Goal: Information Seeking & Learning: Learn about a topic

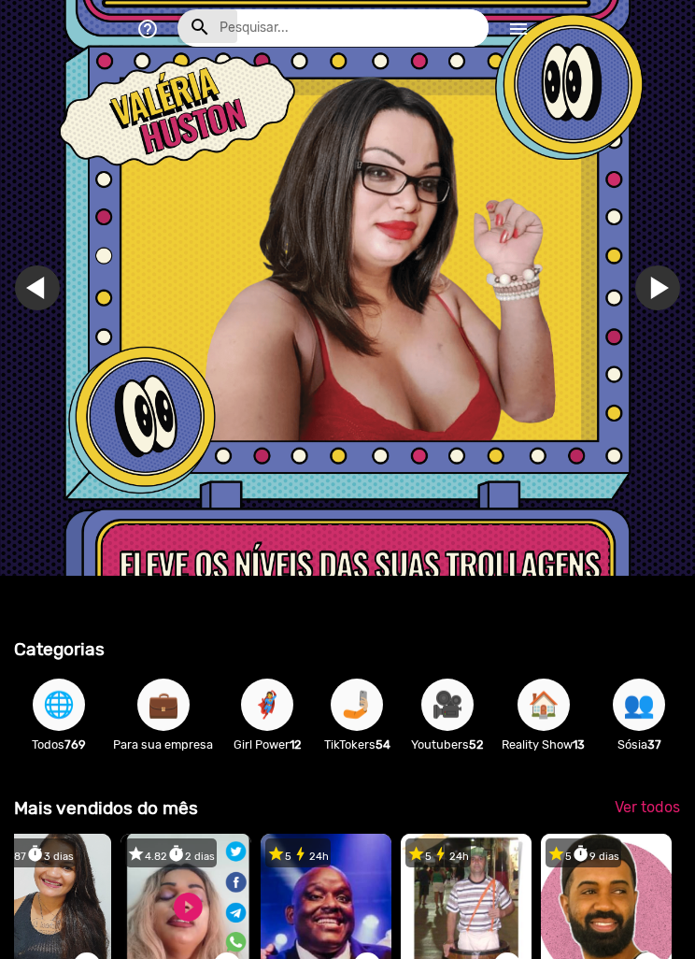
click at [229, 26] on button "search" at bounding box center [208, 26] width 60 height 34
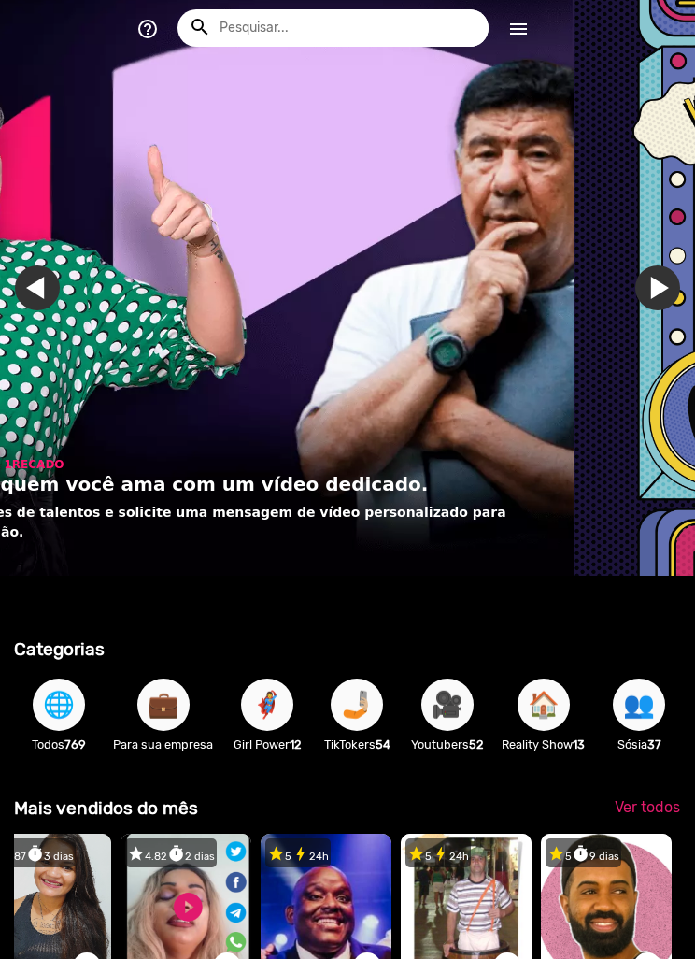
scroll to position [0, 328]
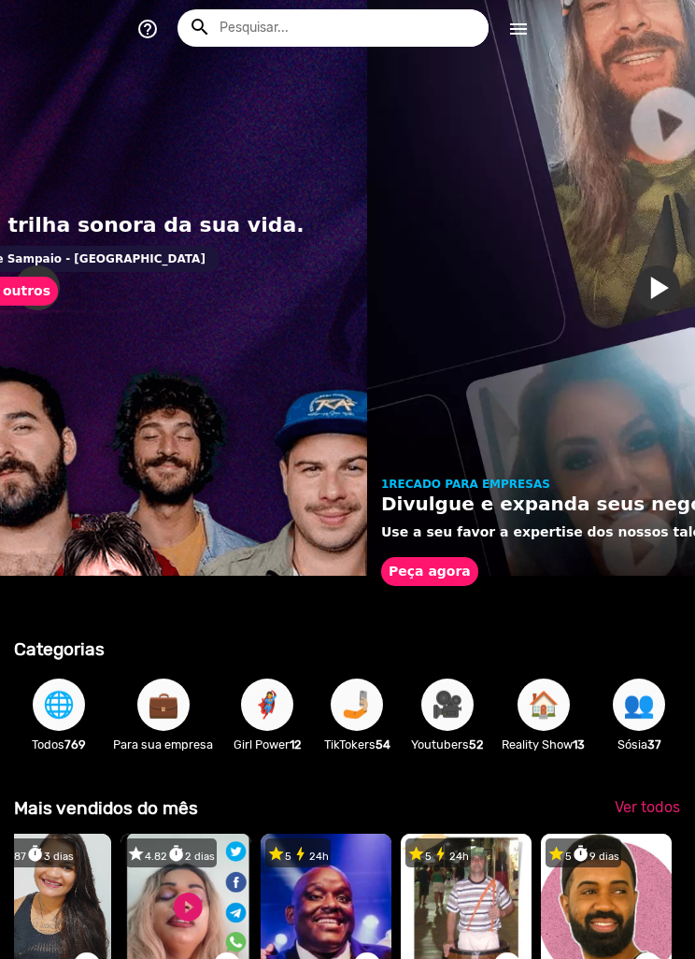
click at [241, 20] on input "text" at bounding box center [347, 27] width 283 height 37
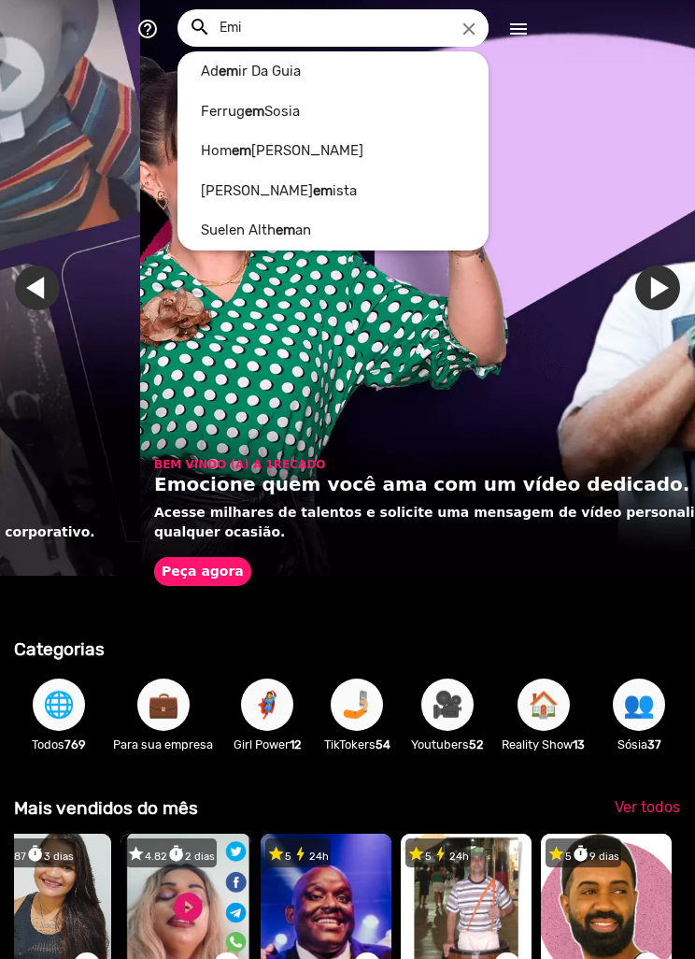
scroll to position [0, 1390]
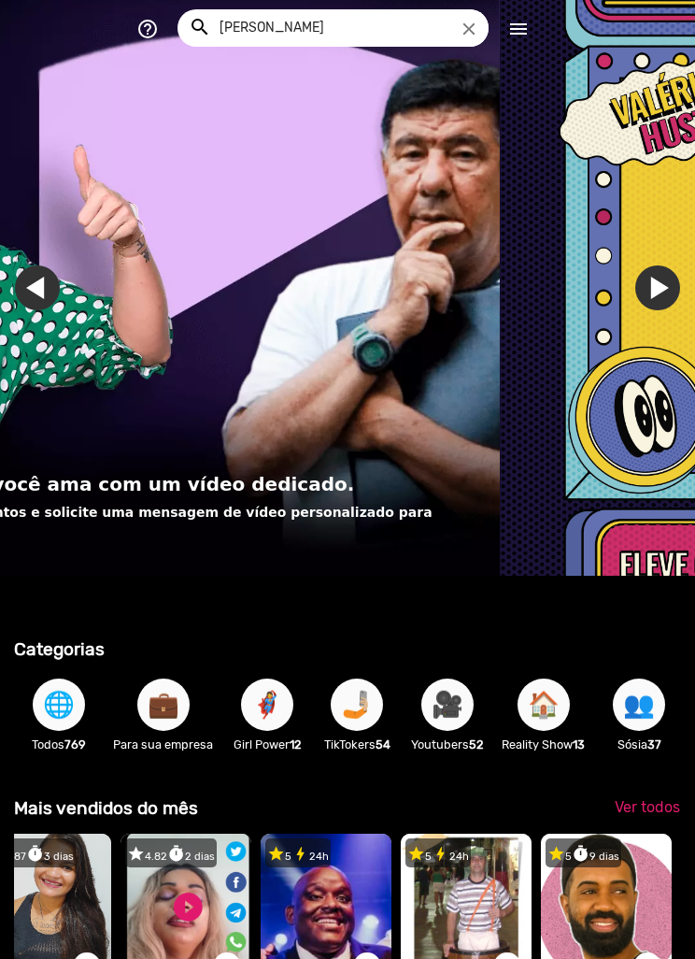
type input "[PERSON_NAME]"
click at [207, 26] on button "search" at bounding box center [208, 26] width 60 height 34
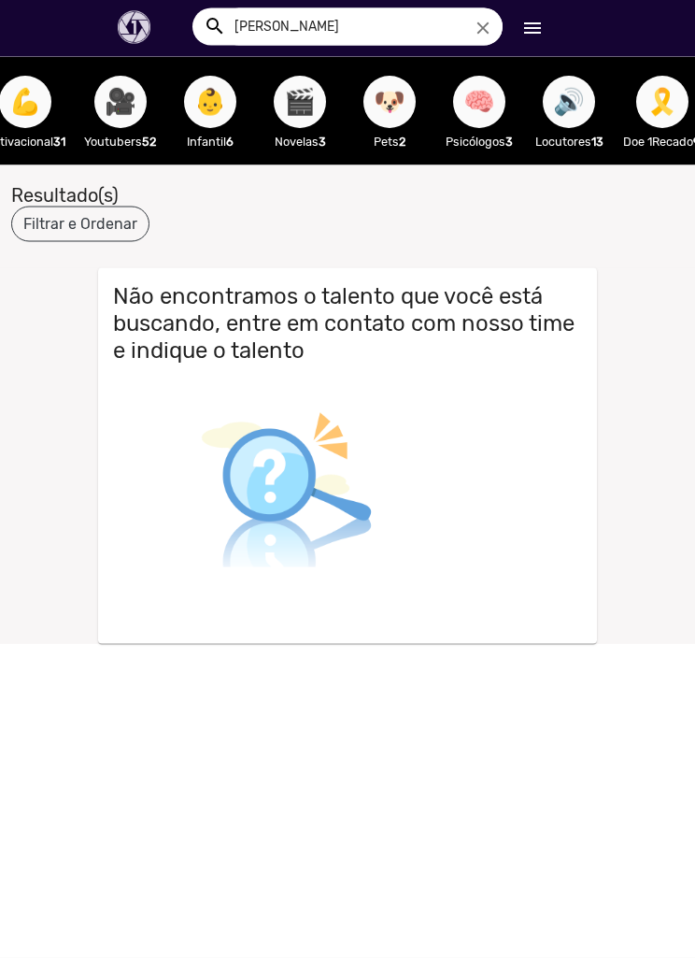
scroll to position [0, 594]
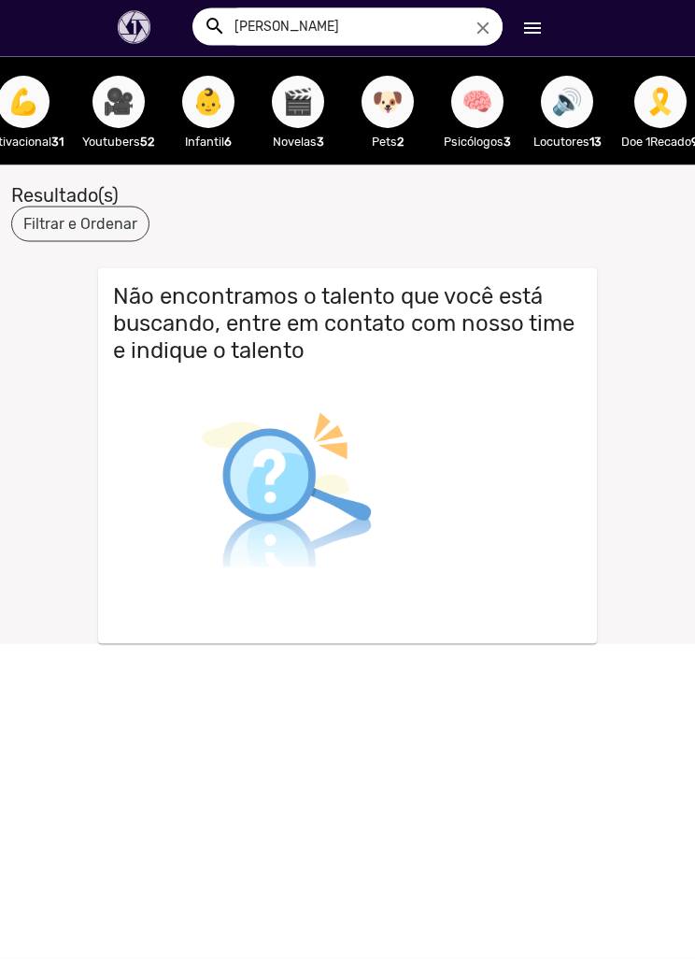
click at [124, 107] on span "🎥" at bounding box center [119, 103] width 32 height 52
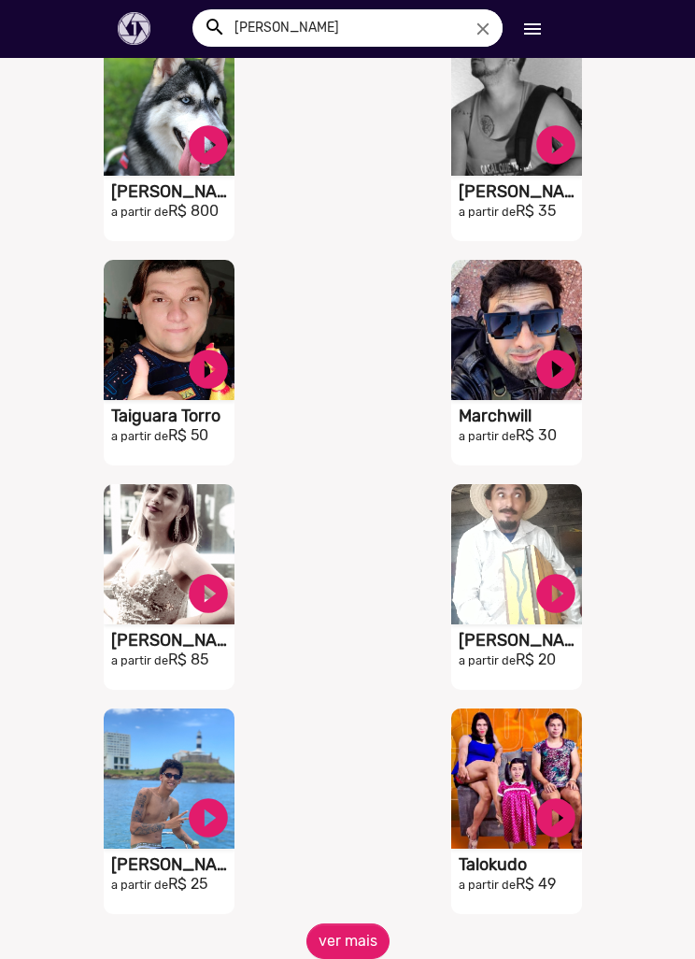
scroll to position [518, 0]
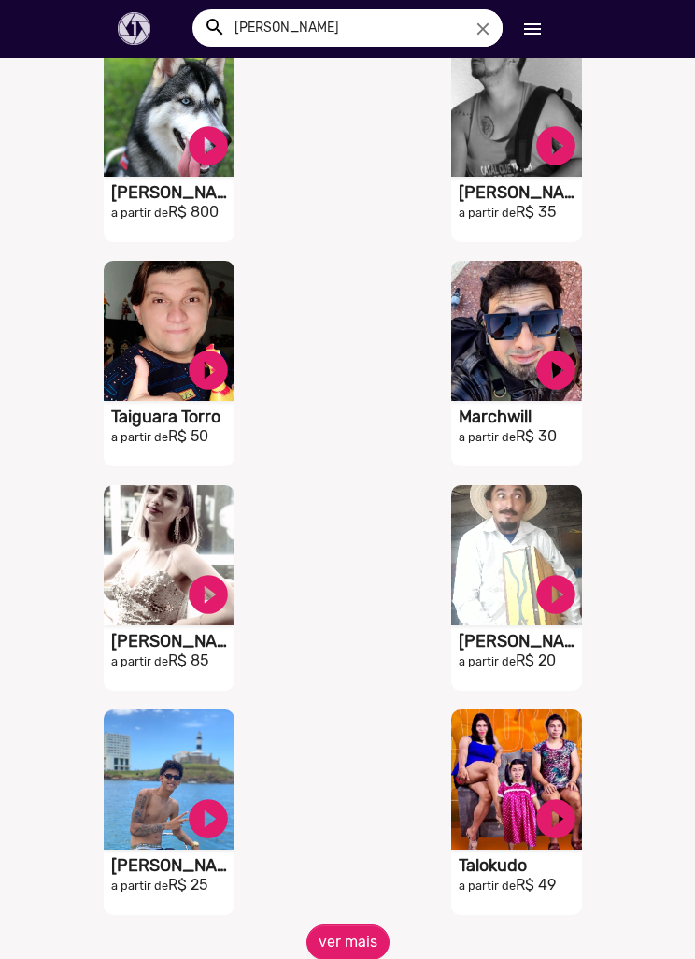
click at [374, 934] on button "ver mais" at bounding box center [347, 942] width 83 height 36
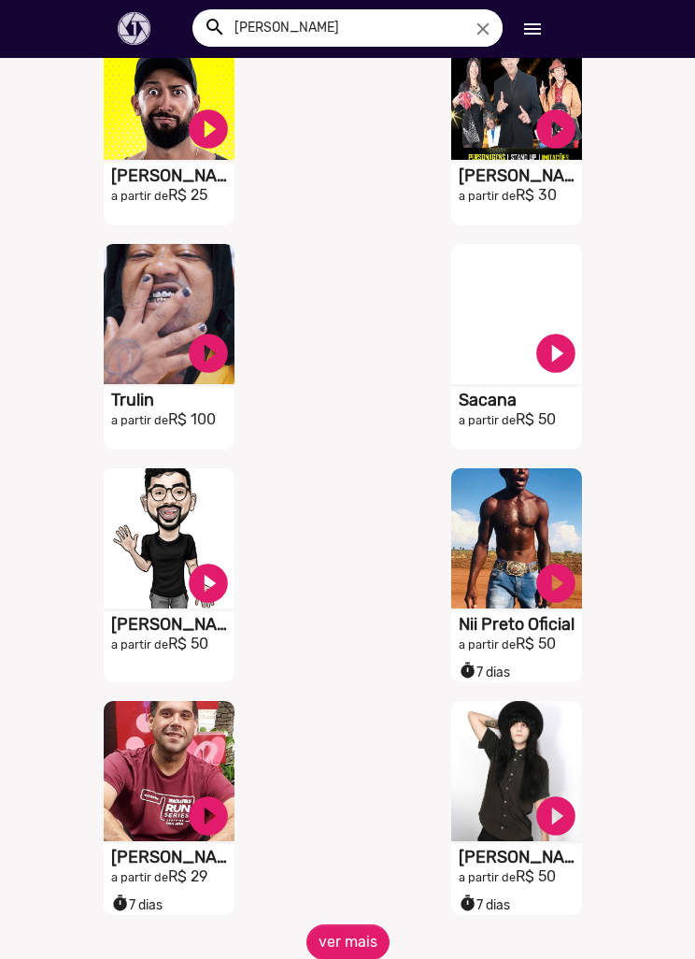
scroll to position [1654, 0]
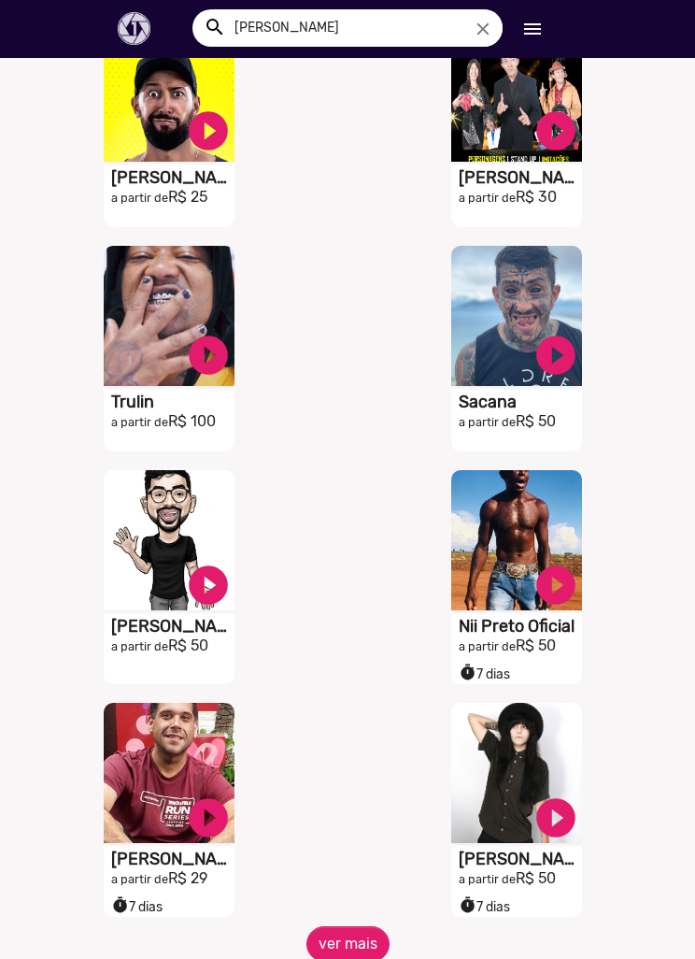
click at [361, 918] on div "S1RECADO vídeos dedicados para fãs e empresas play_circle_filled [PERSON_NAME] …" at bounding box center [522, 809] width 348 height 233
click at [360, 947] on button "ver mais" at bounding box center [347, 944] width 83 height 36
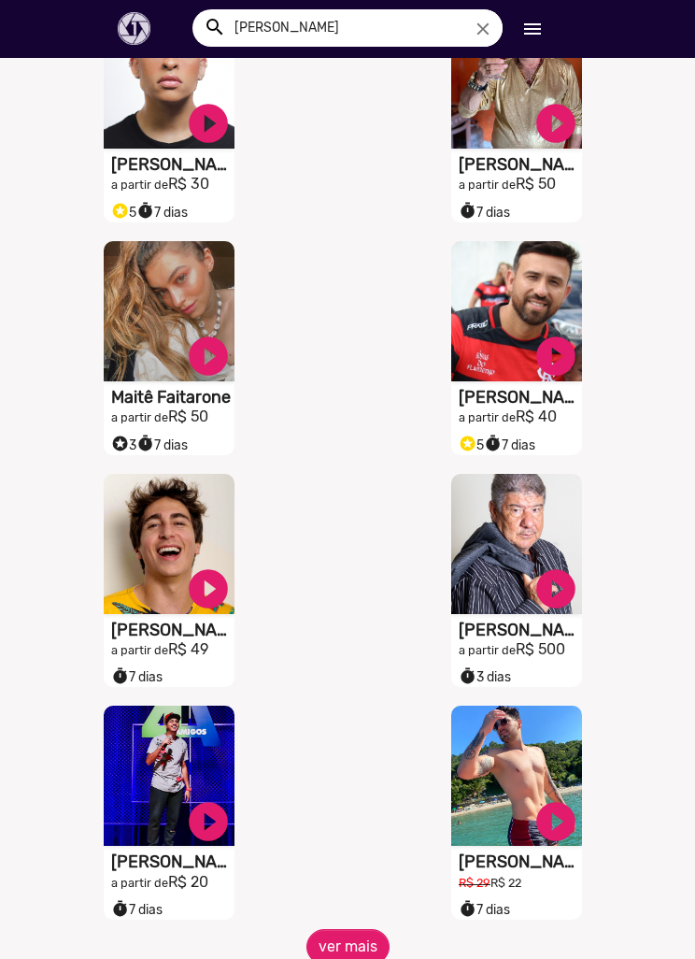
scroll to position [2813, 0]
click at [364, 949] on button "ver mais" at bounding box center [347, 947] width 83 height 36
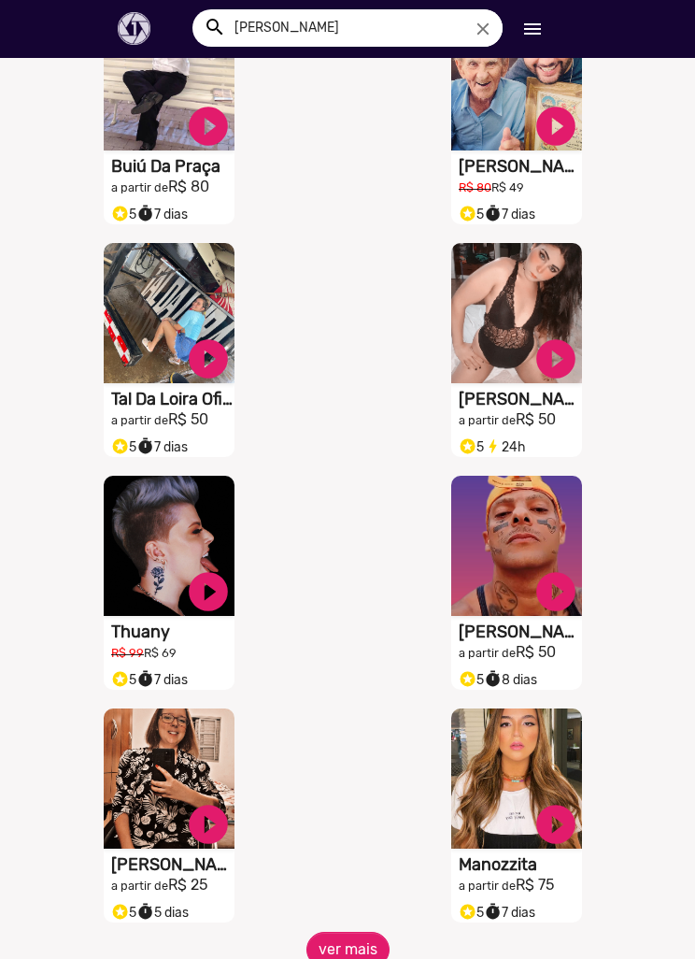
scroll to position [3972, 0]
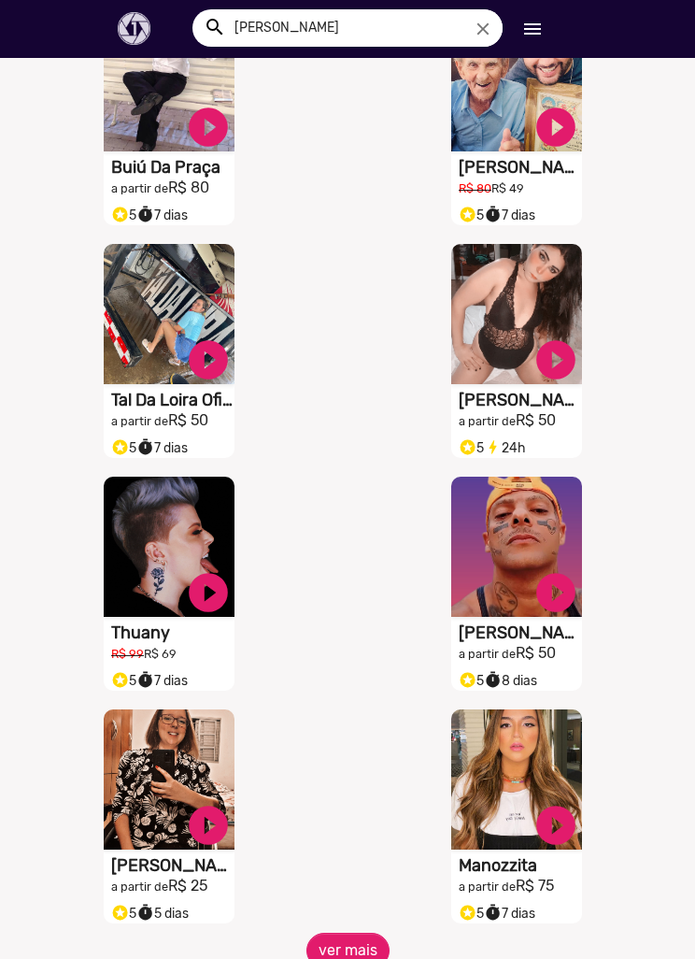
click at [356, 942] on button "ver mais" at bounding box center [347, 950] width 83 height 36
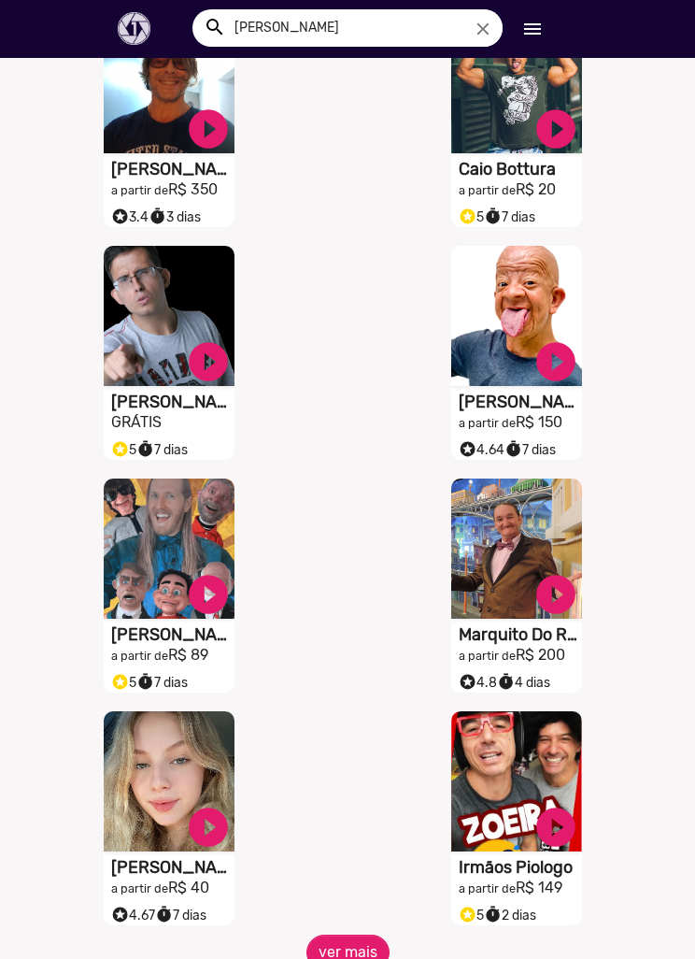
scroll to position [5132, 0]
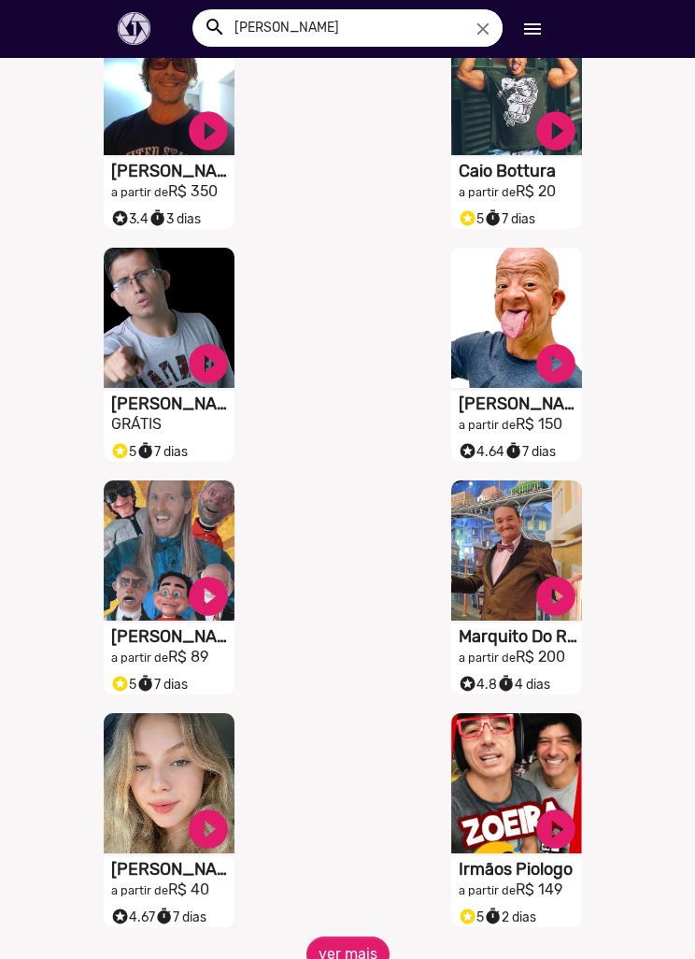
click at [352, 917] on div "S1RECADO vídeos dedicados para fãs e empresas play_circle_filled Irmãos Piologo…" at bounding box center [522, 819] width 348 height 233
click at [358, 940] on button "ver mais" at bounding box center [347, 954] width 83 height 36
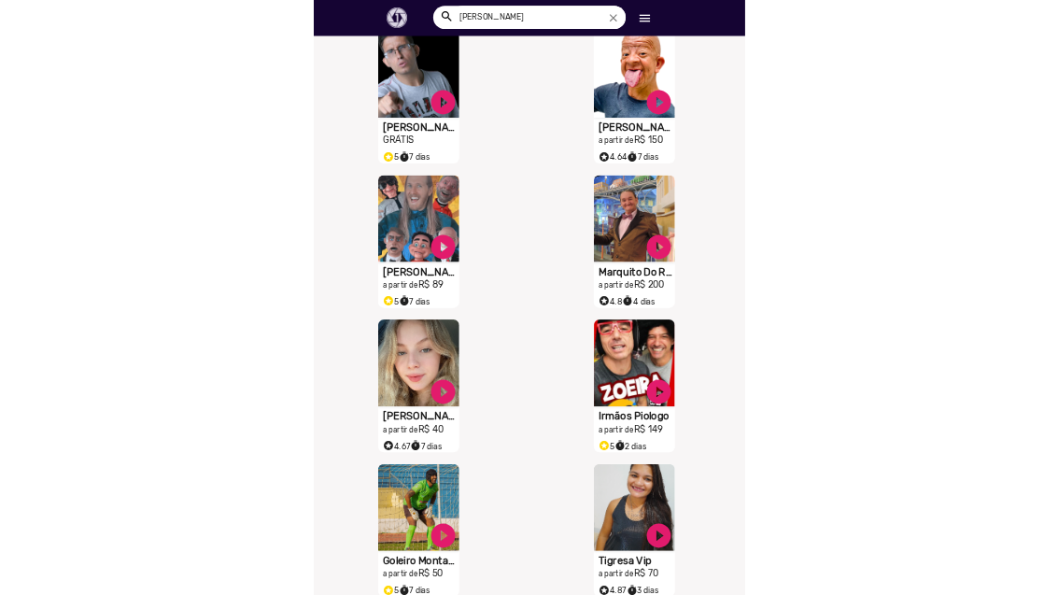
scroll to position [5328, 0]
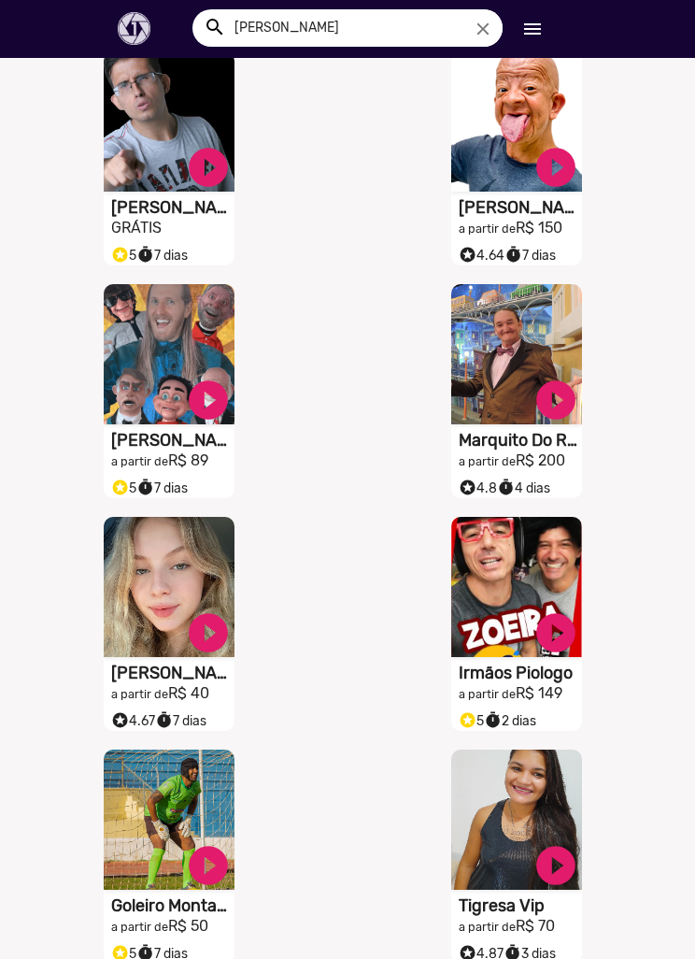
click at [488, 23] on icon "close" at bounding box center [483, 29] width 21 height 21
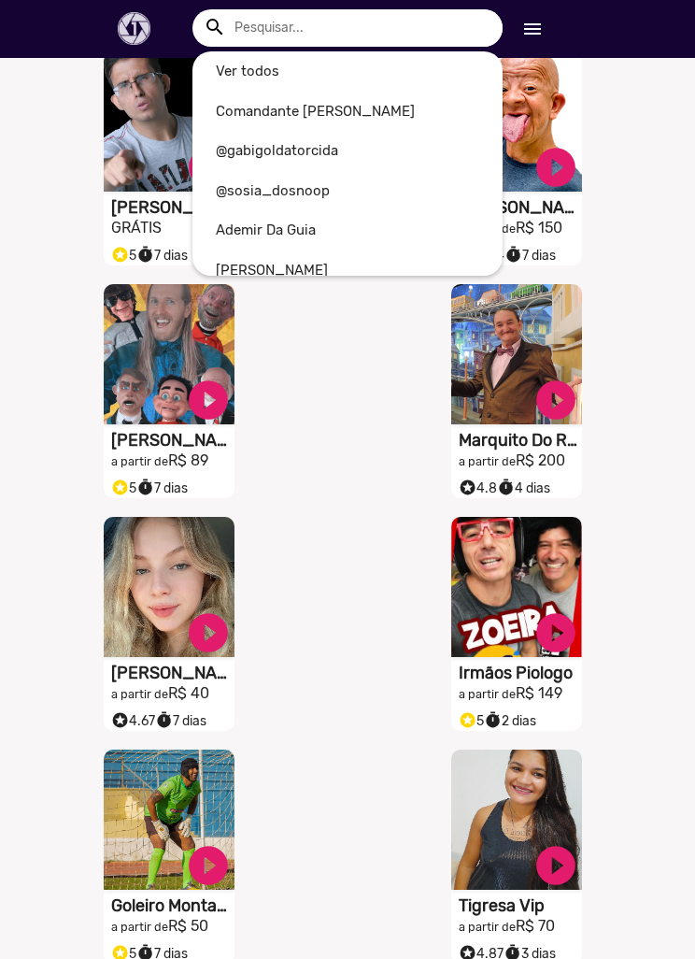
scroll to position [4269, 0]
